Goal: Task Accomplishment & Management: Complete application form

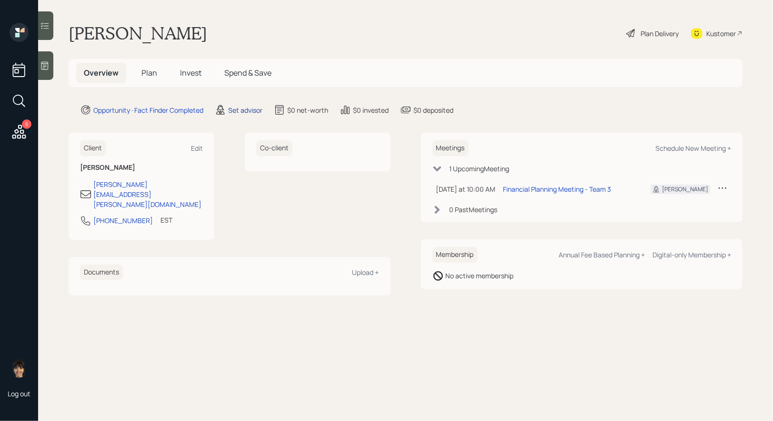
click at [241, 106] on div "Set advisor" at bounding box center [245, 110] width 34 height 10
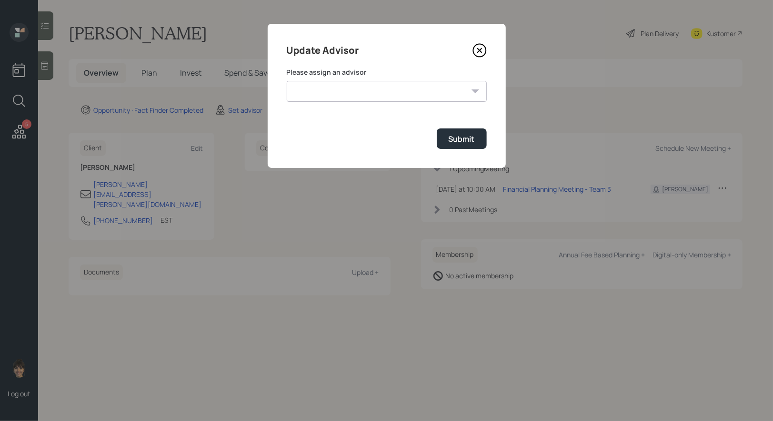
click at [370, 95] on select "[PERSON_NAME] [PERSON_NAME] End [PERSON_NAME] [PERSON_NAME] [PERSON_NAME] [PERS…" at bounding box center [387, 91] width 200 height 21
select select "8b79112e-3cfb-44f9-89e7-15267fe946c1"
click at [287, 81] on select "[PERSON_NAME] [PERSON_NAME] End [PERSON_NAME] [PERSON_NAME] [PERSON_NAME] [PERS…" at bounding box center [387, 91] width 200 height 21
click at [471, 133] on button "Submit" at bounding box center [462, 139] width 50 height 20
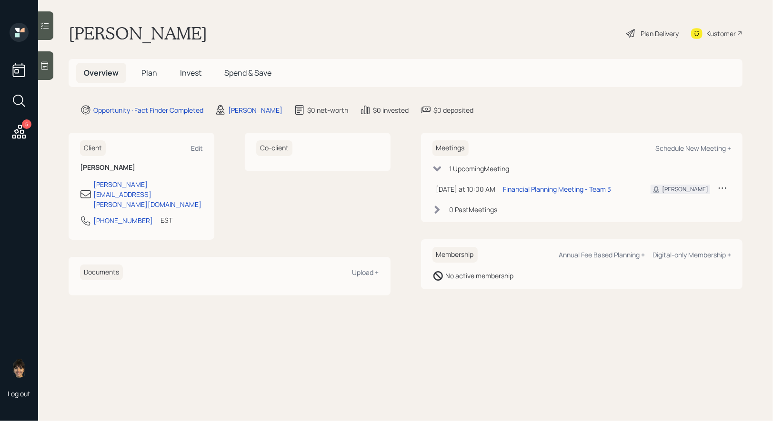
click at [148, 71] on span "Plan" at bounding box center [149, 73] width 16 height 10
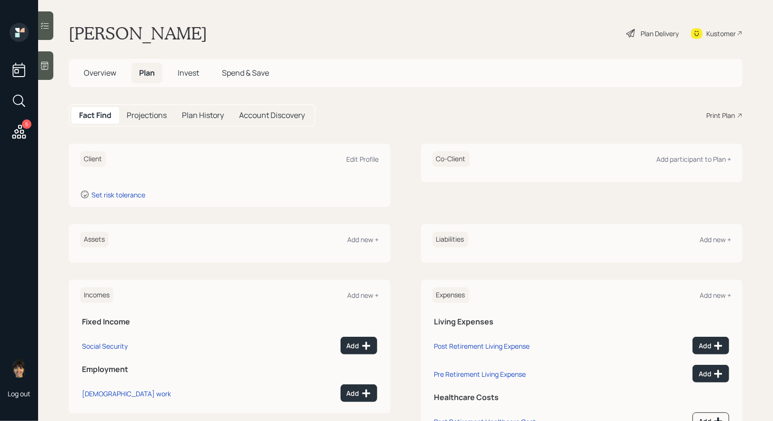
click at [45, 68] on icon at bounding box center [44, 66] width 7 height 8
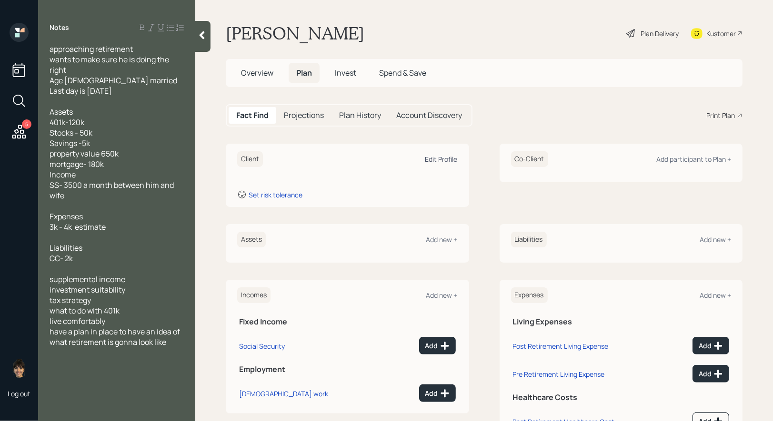
click at [438, 158] on div "Edit Profile" at bounding box center [441, 159] width 32 height 9
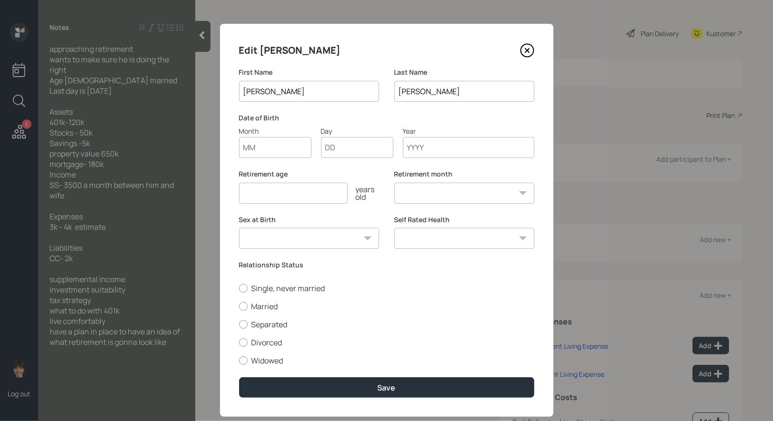
click at [281, 144] on input "Month" at bounding box center [275, 147] width 72 height 21
type input "01"
type input "1960"
select select "1"
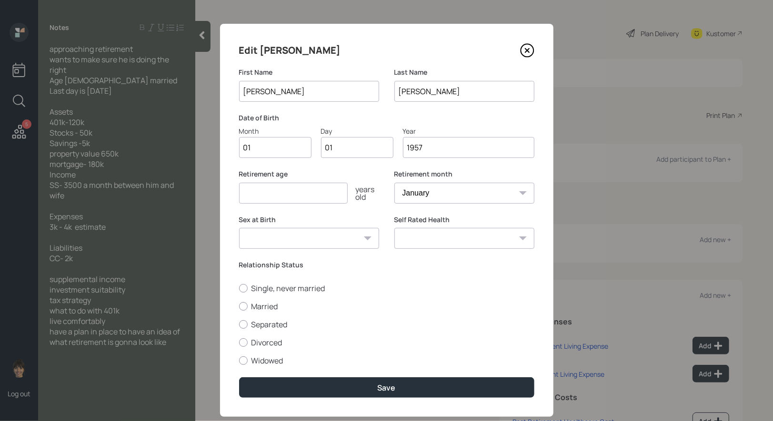
type input "1957"
click at [262, 198] on input "number" at bounding box center [293, 193] width 109 height 21
type input "67"
click at [465, 192] on select "January February March April May June July August September October November De…" at bounding box center [464, 193] width 140 height 21
select select "10"
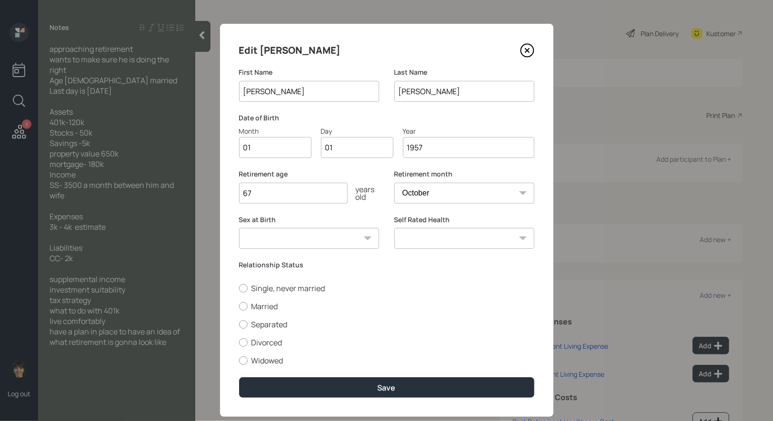
click at [394, 183] on select "January February March April May June July August September October November De…" at bounding box center [464, 193] width 140 height 21
click at [241, 307] on div at bounding box center [243, 306] width 9 height 9
click at [239, 307] on input "Married" at bounding box center [239, 306] width 0 height 0
radio input "true"
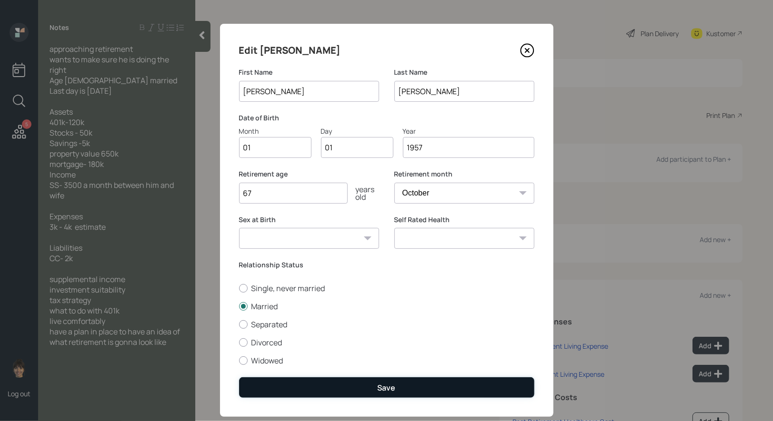
click at [320, 393] on button "Save" at bounding box center [386, 388] width 295 height 20
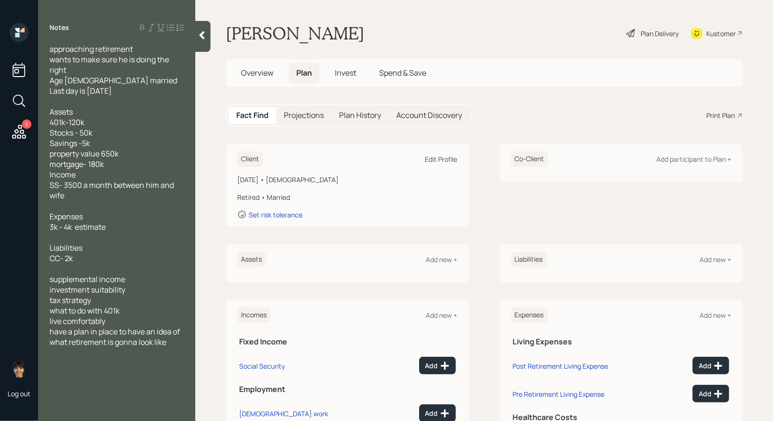
click at [445, 160] on div "Edit Profile" at bounding box center [441, 159] width 32 height 9
select select "10"
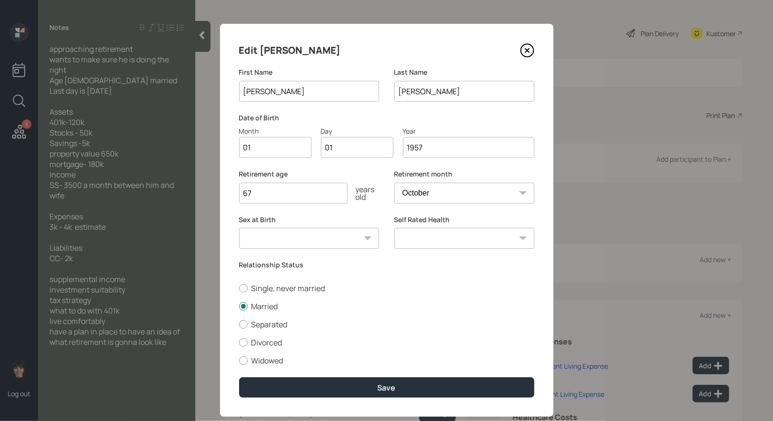
click at [432, 144] on input "1957" at bounding box center [468, 147] width 131 height 21
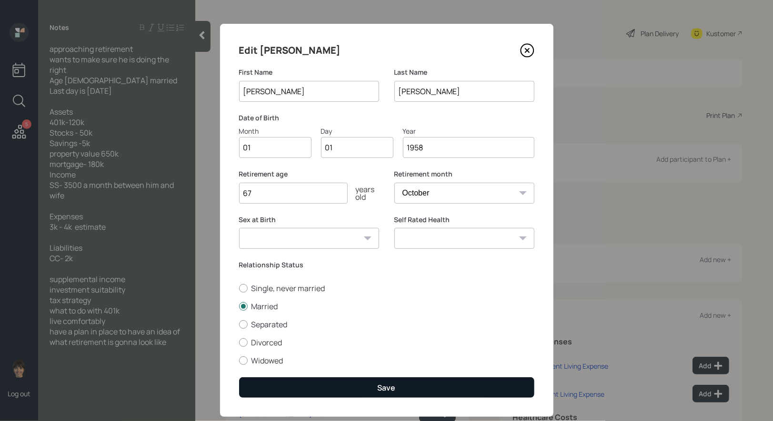
type input "1958"
click at [396, 383] on button "Save" at bounding box center [386, 388] width 295 height 20
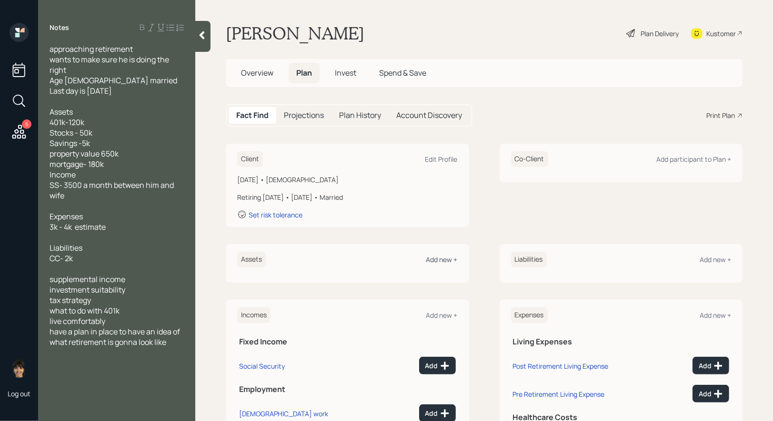
click at [448, 260] on div "Add new +" at bounding box center [441, 259] width 31 height 9
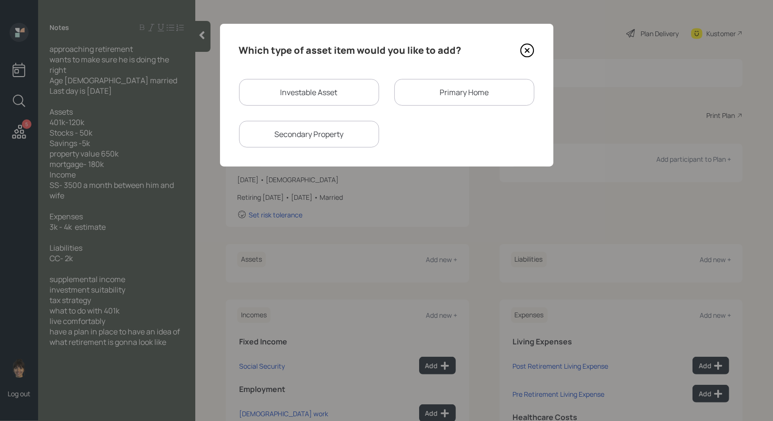
click at [322, 91] on div "Investable Asset" at bounding box center [309, 92] width 140 height 27
select select "taxable"
select select "balanced"
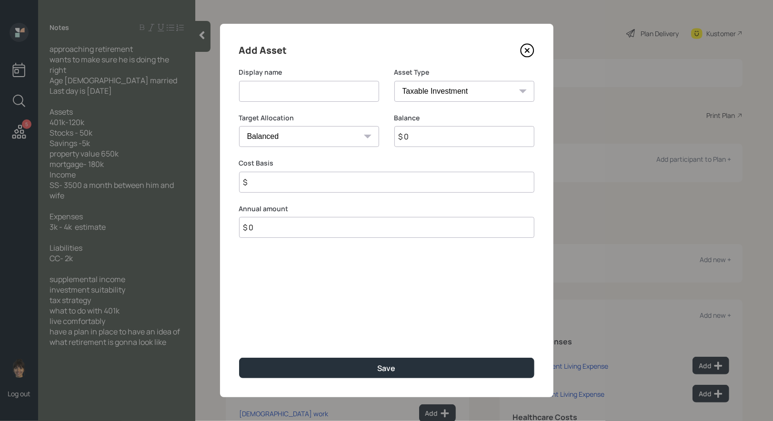
click at [307, 95] on input at bounding box center [309, 91] width 140 height 21
type input "Current 401k"
click at [414, 137] on input "$ 0" at bounding box center [464, 136] width 140 height 21
type input "$ 120,000"
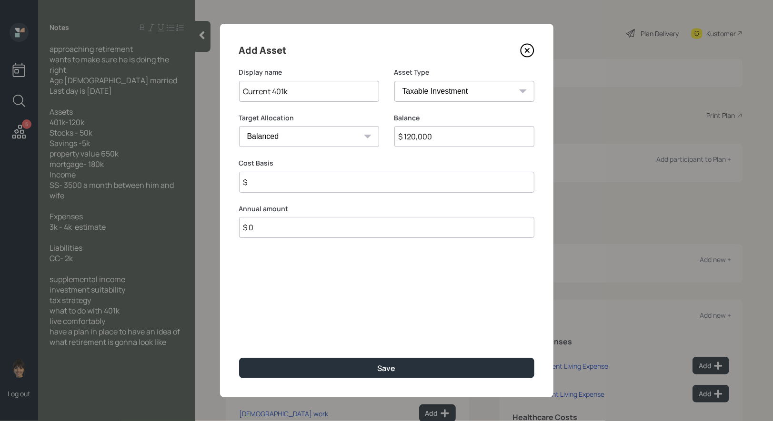
click at [402, 88] on select "SEP [PERSON_NAME] IRA 401(k) [PERSON_NAME] 401(k) 403(b) [PERSON_NAME] 403(b) 4…" at bounding box center [464, 91] width 140 height 21
select select "company_sponsored"
click at [394, 81] on select "SEP [PERSON_NAME] IRA 401(k) [PERSON_NAME] 401(k) 403(b) [PERSON_NAME] 403(b) 4…" at bounding box center [464, 91] width 140 height 21
click at [291, 186] on input "number" at bounding box center [302, 182] width 126 height 21
type input "0"
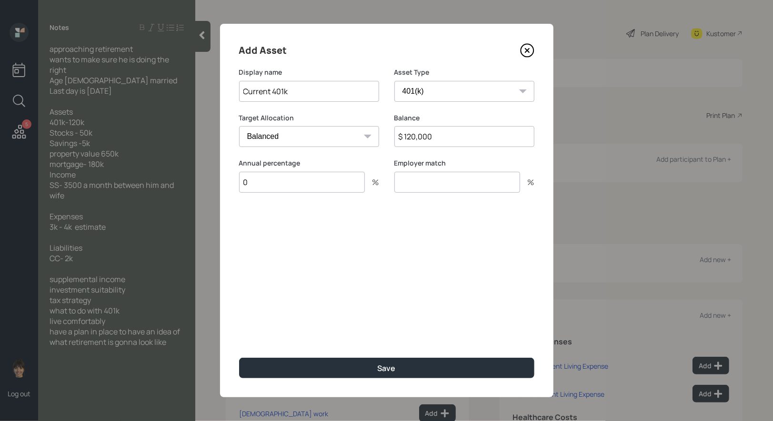
click at [453, 182] on input "number" at bounding box center [457, 182] width 126 height 21
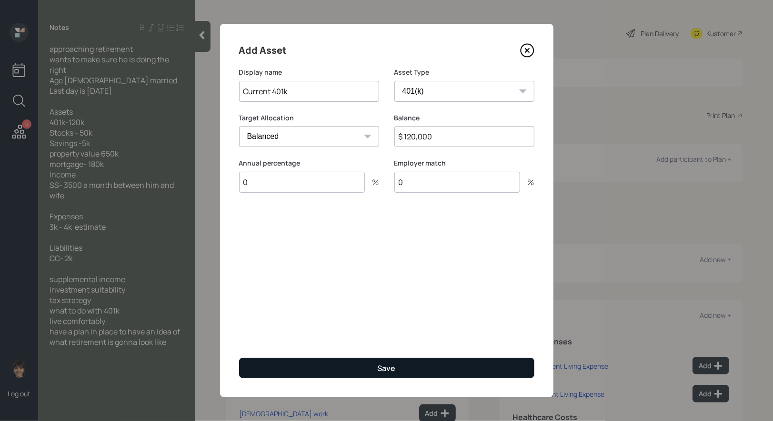
type input "0"
click at [350, 369] on button "Save" at bounding box center [386, 368] width 295 height 20
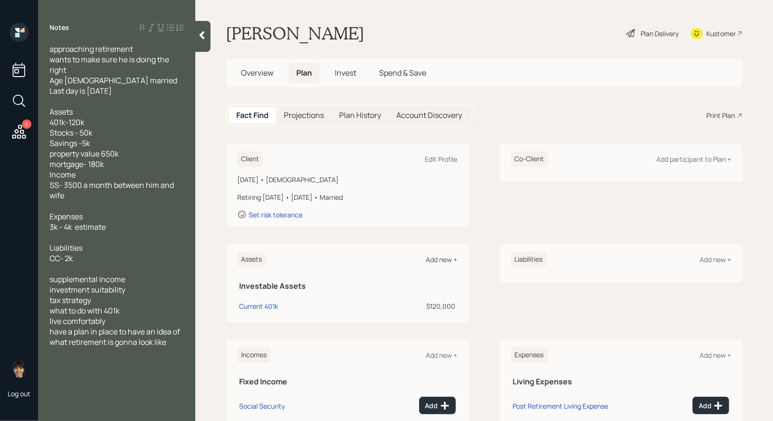
click at [436, 262] on div "Add new +" at bounding box center [441, 259] width 31 height 9
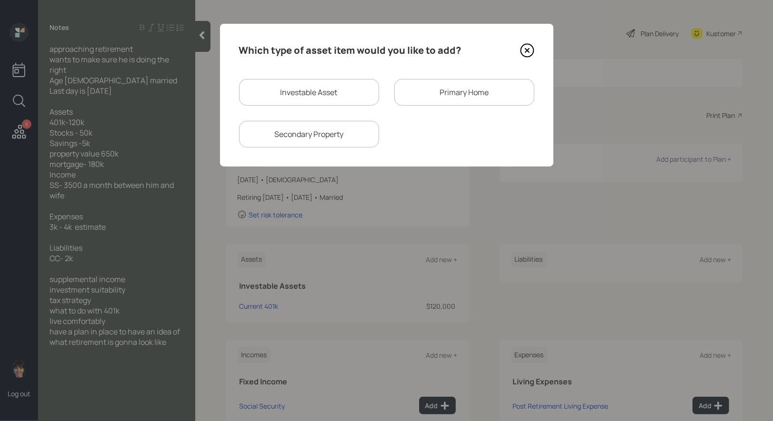
click at [342, 96] on div "Investable Asset" at bounding box center [309, 92] width 140 height 27
select select "taxable"
select select "balanced"
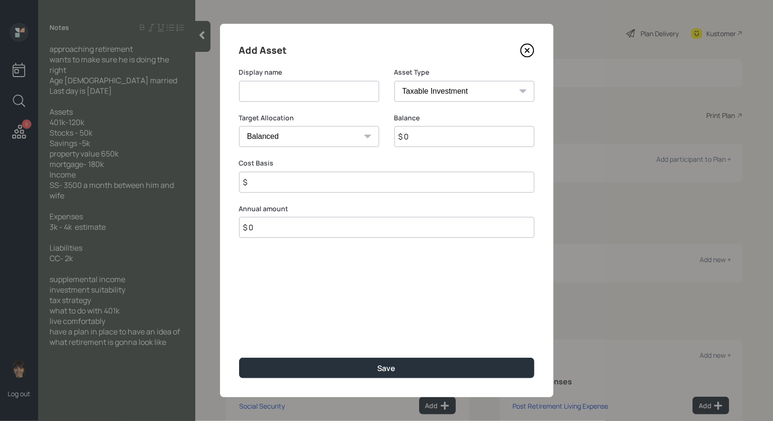
click at [332, 98] on input at bounding box center [309, 91] width 140 height 21
type input "Stocks"
click at [439, 139] on input "$ 0" at bounding box center [464, 136] width 140 height 21
type input "$ 50,000"
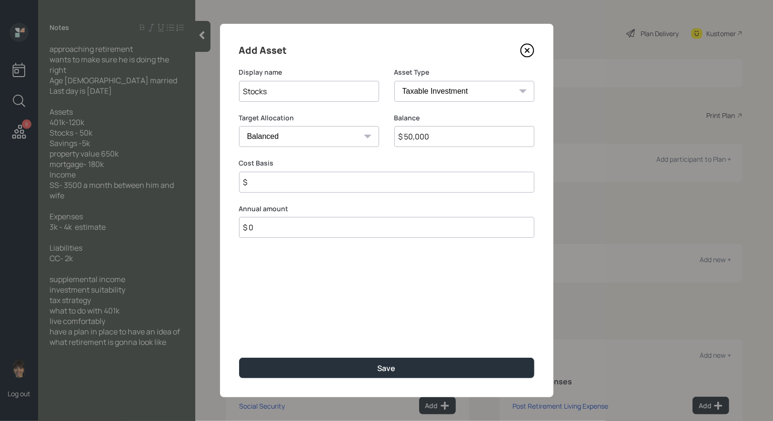
click at [303, 186] on input "$" at bounding box center [386, 182] width 295 height 21
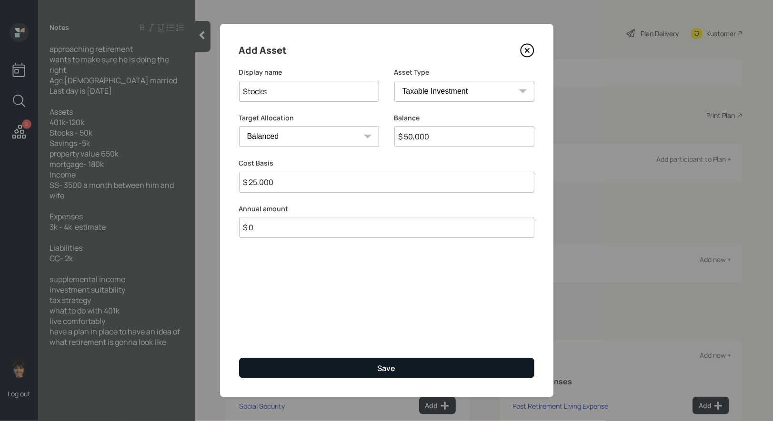
type input "$ 25,000"
click at [329, 370] on button "Save" at bounding box center [386, 368] width 295 height 20
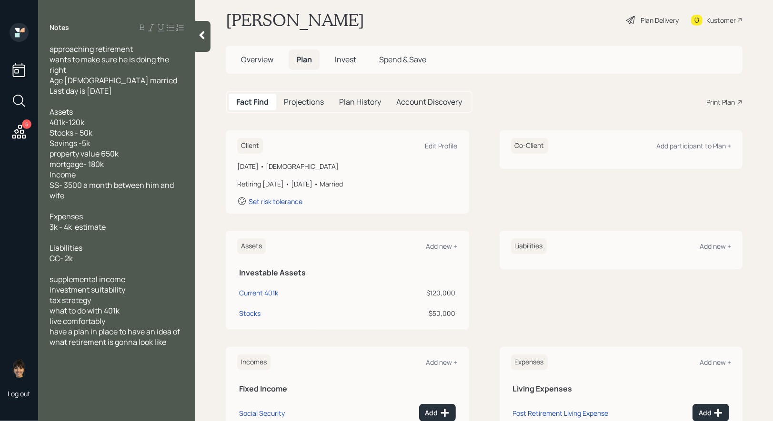
scroll to position [15, 0]
click at [437, 245] on div "Add new +" at bounding box center [441, 244] width 31 height 9
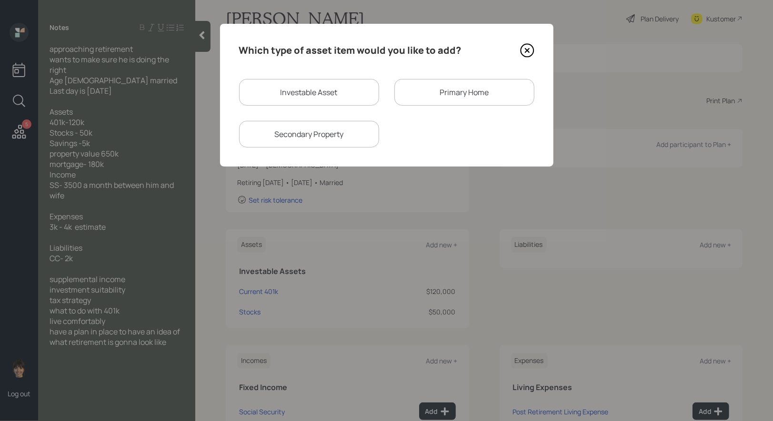
click at [459, 91] on div "Primary Home" at bounding box center [464, 92] width 140 height 27
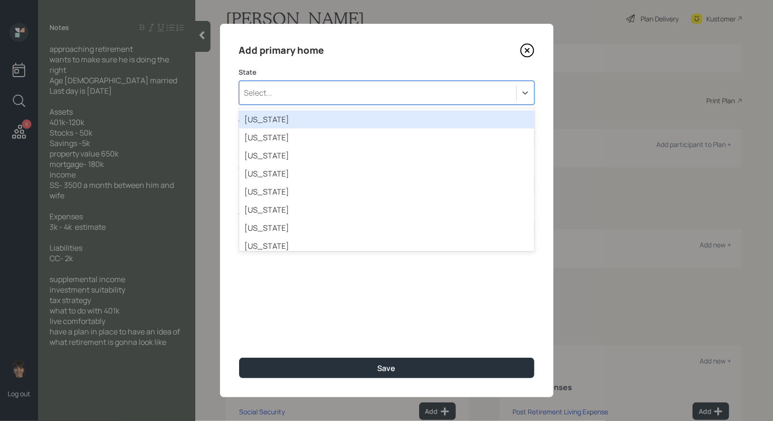
click at [358, 91] on div "Select..." at bounding box center [377, 93] width 277 height 16
type input "ma"
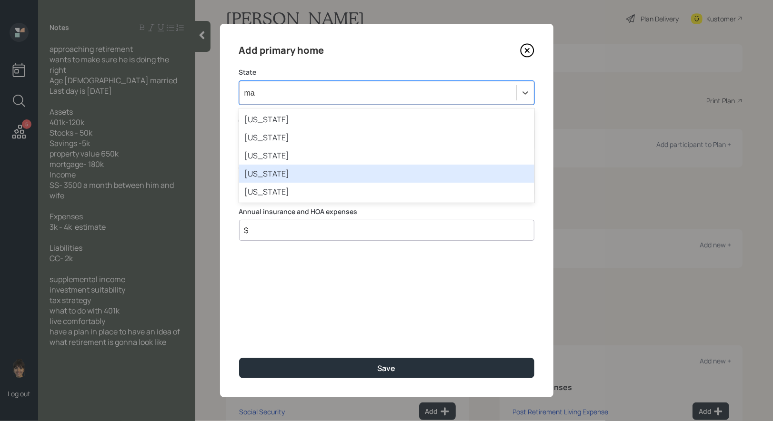
click at [293, 174] on div "[US_STATE]" at bounding box center [386, 174] width 295 height 18
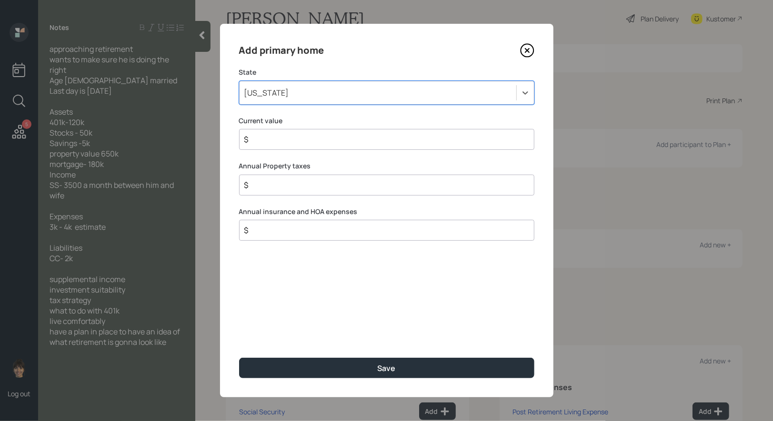
click at [306, 141] on input "$" at bounding box center [382, 139] width 279 height 11
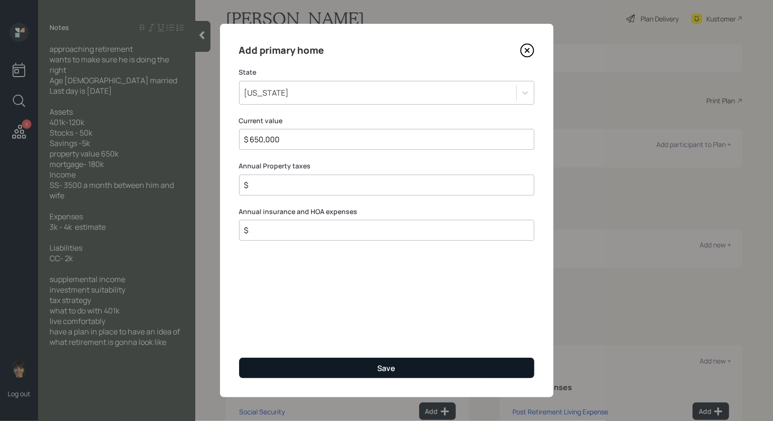
type input "$ 650,000"
click at [317, 370] on button "Save" at bounding box center [386, 368] width 295 height 20
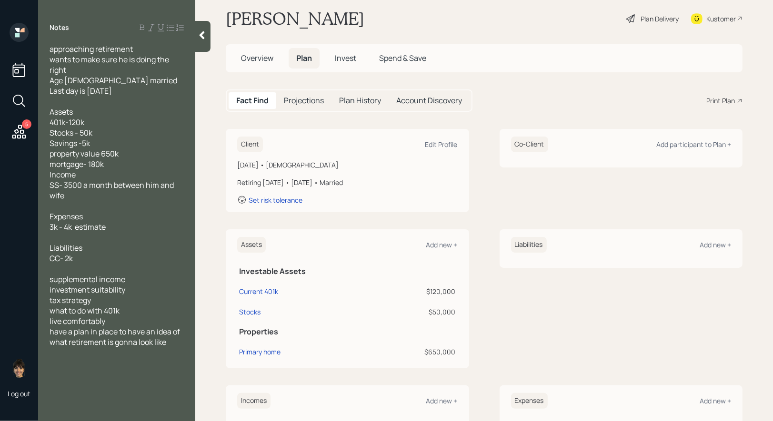
click at [726, 239] on div "Liabilities Add new +" at bounding box center [621, 245] width 220 height 16
click at [722, 244] on div "Add new +" at bounding box center [714, 244] width 31 height 9
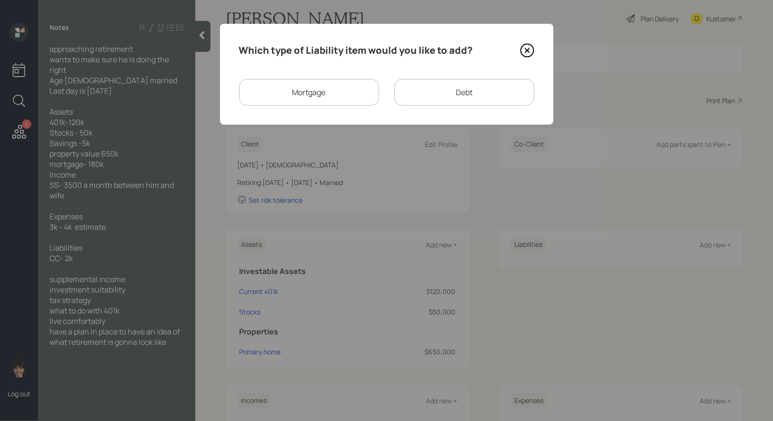
click at [277, 90] on div "Mortgage" at bounding box center [309, 92] width 140 height 27
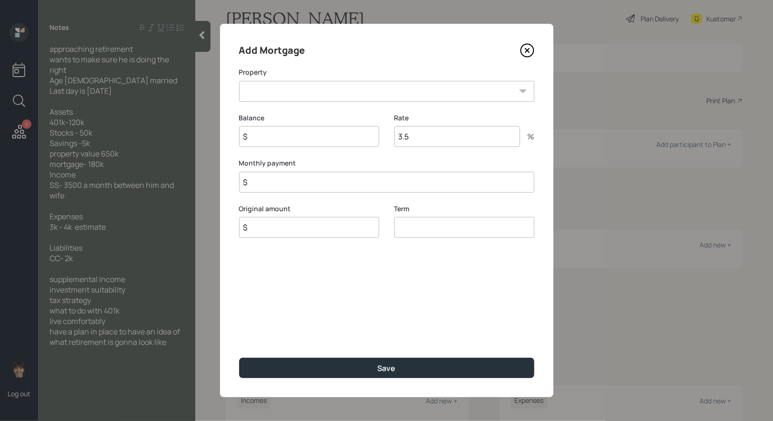
click at [289, 94] on select "MA Primary home" at bounding box center [386, 91] width 295 height 21
select select "44d02989-de10-4077-a873-63b0a95c4b94"
click at [239, 81] on select "MA Primary home" at bounding box center [386, 91] width 295 height 21
click at [277, 143] on input "$" at bounding box center [309, 136] width 140 height 21
type input "$ 180,000"
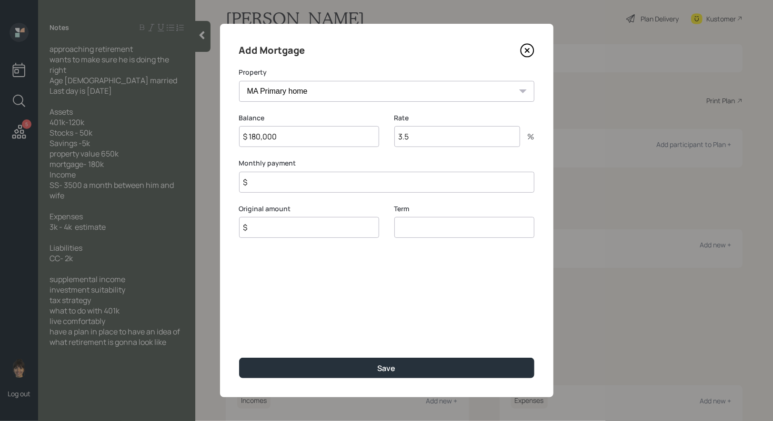
click at [285, 184] on input "$" at bounding box center [386, 182] width 295 height 21
type input "$ 1"
click at [268, 230] on input "$" at bounding box center [309, 227] width 140 height 21
type input "$ 180,000"
click at [427, 230] on input "number" at bounding box center [464, 227] width 140 height 21
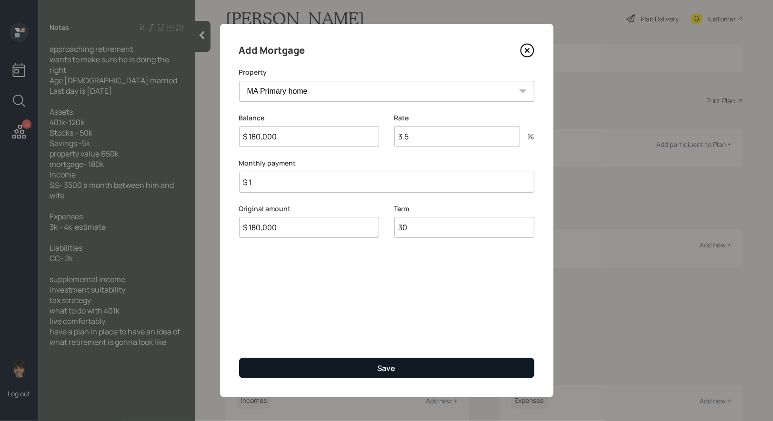
type input "30"
click at [401, 374] on button "Save" at bounding box center [386, 368] width 295 height 20
